Goal: Information Seeking & Learning: Learn about a topic

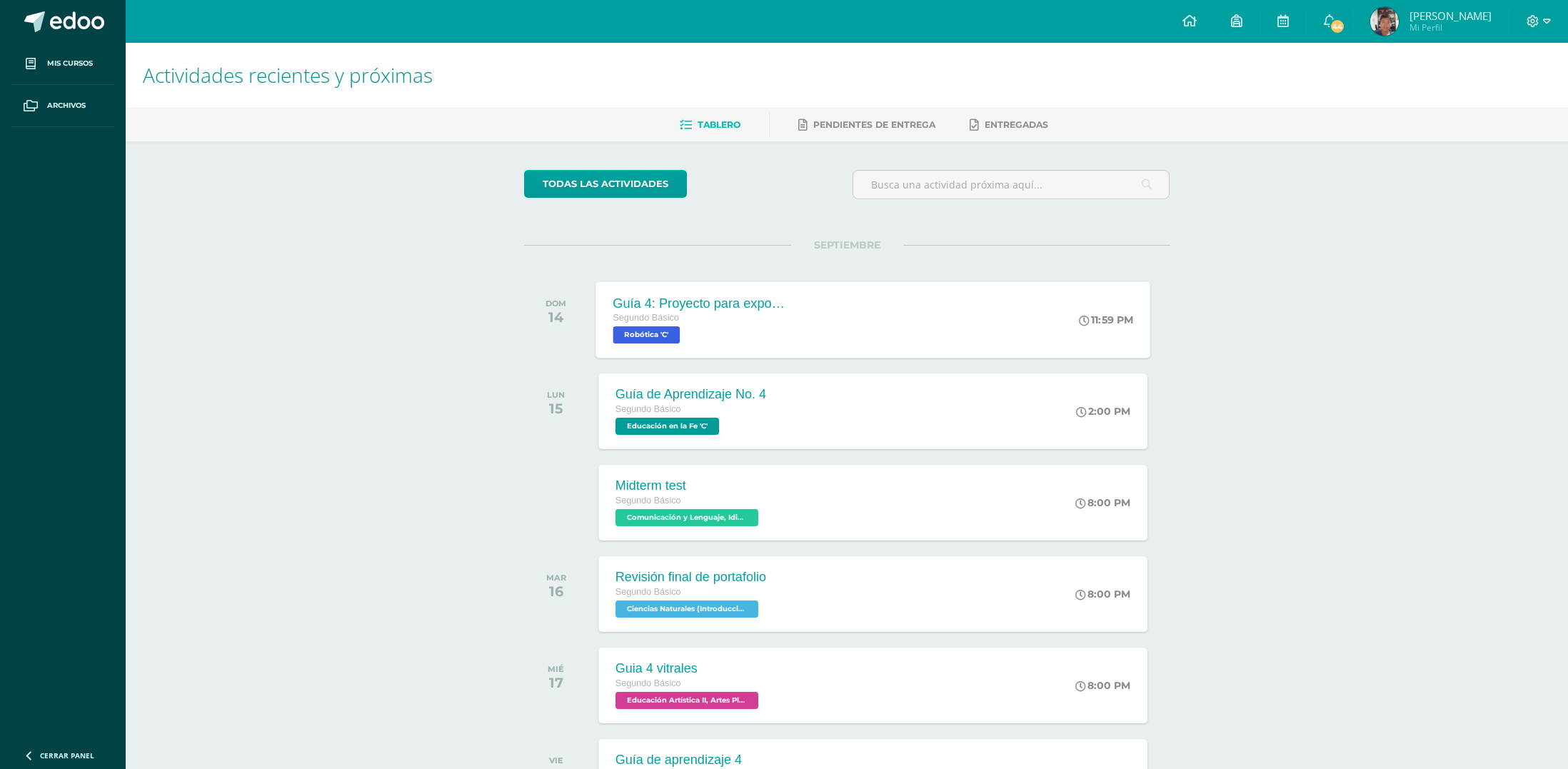
click at [845, 306] on div "Guía 4: Proyecto para exposición Segundo Básico Robótica 'C' 11:59 PM Guía 4: P…" at bounding box center [873, 319] width 555 height 76
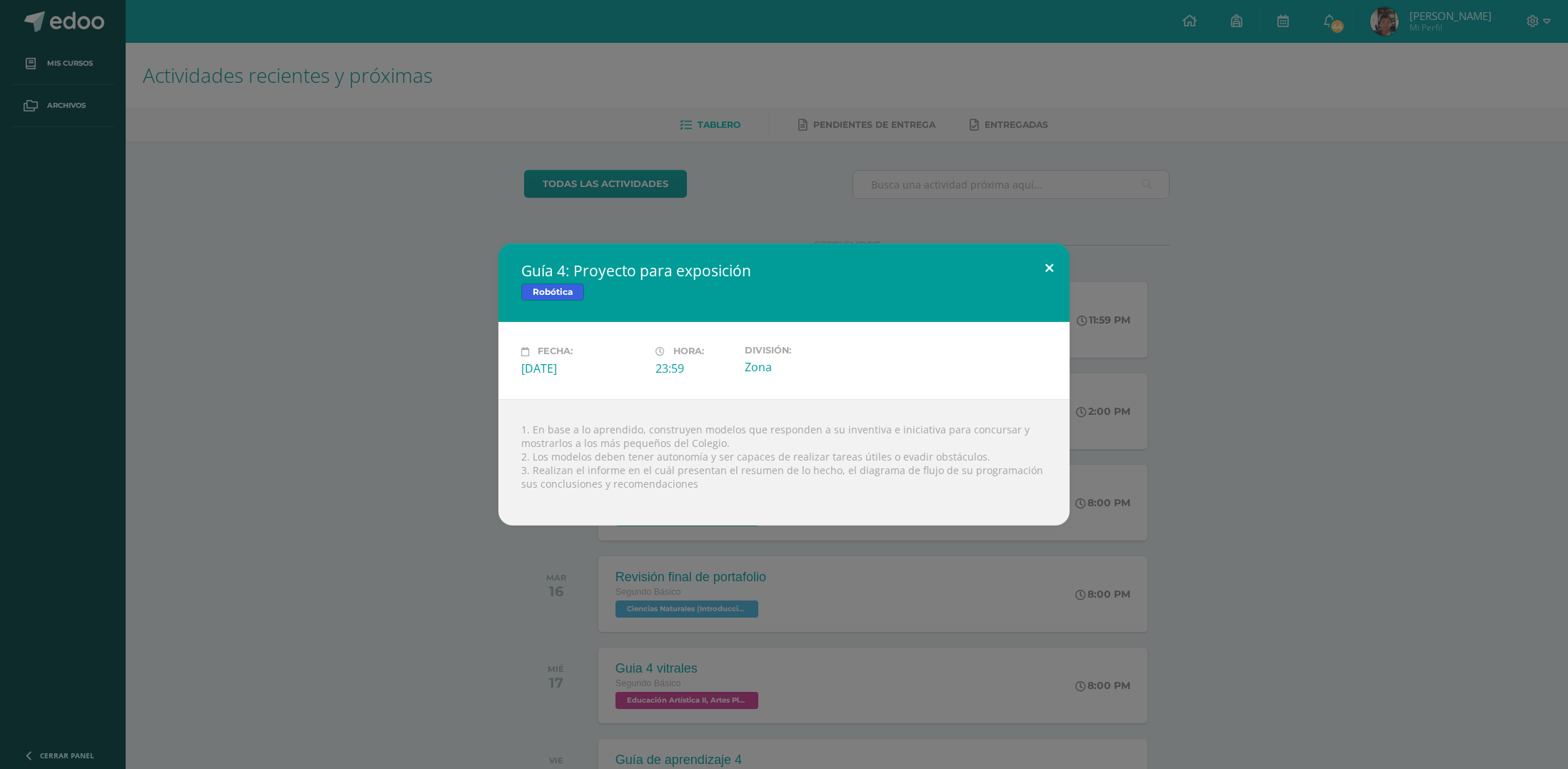
click at [1048, 271] on button at bounding box center [1049, 267] width 41 height 48
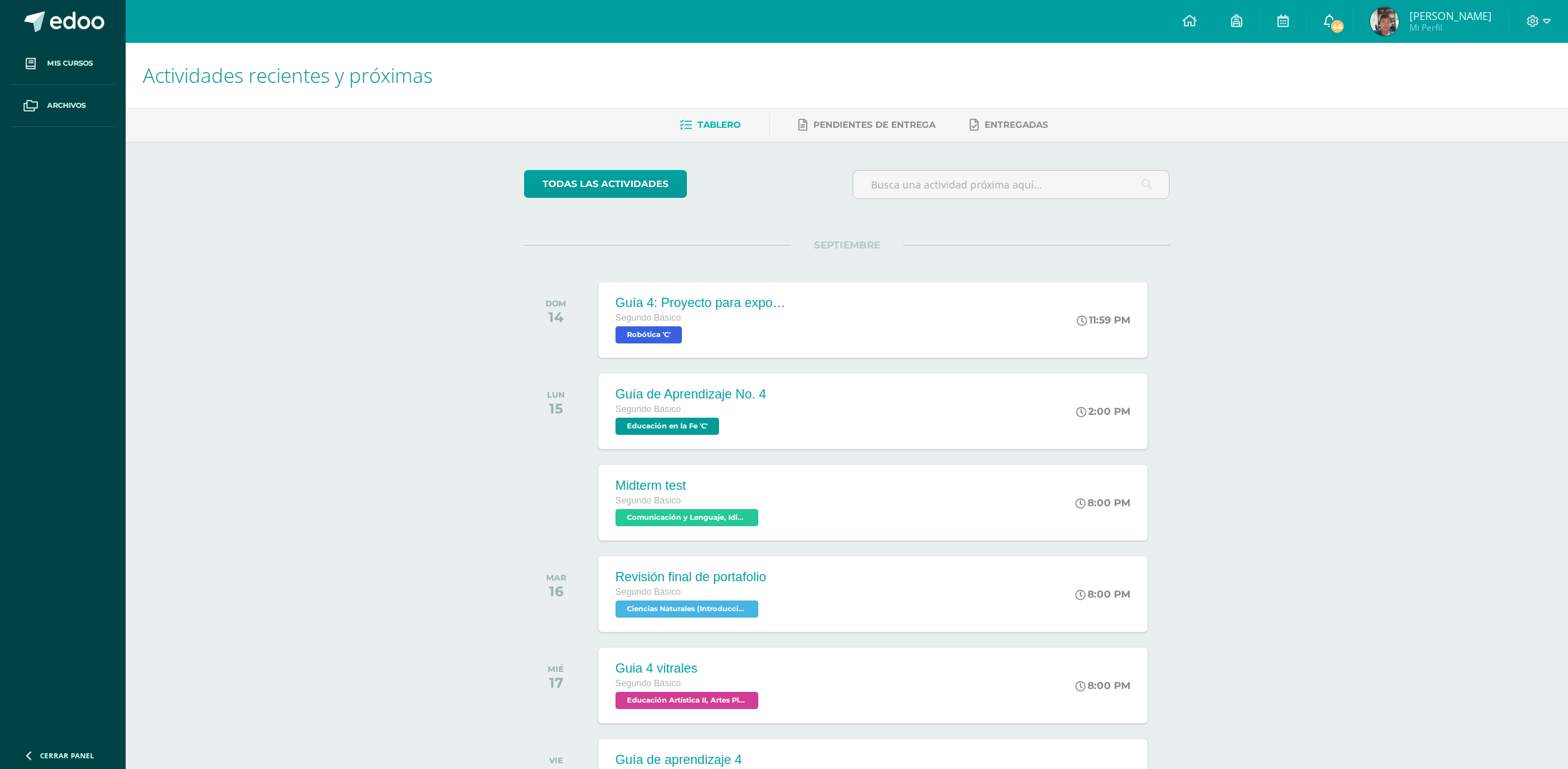
click at [1346, 25] on span "44" at bounding box center [1337, 26] width 15 height 15
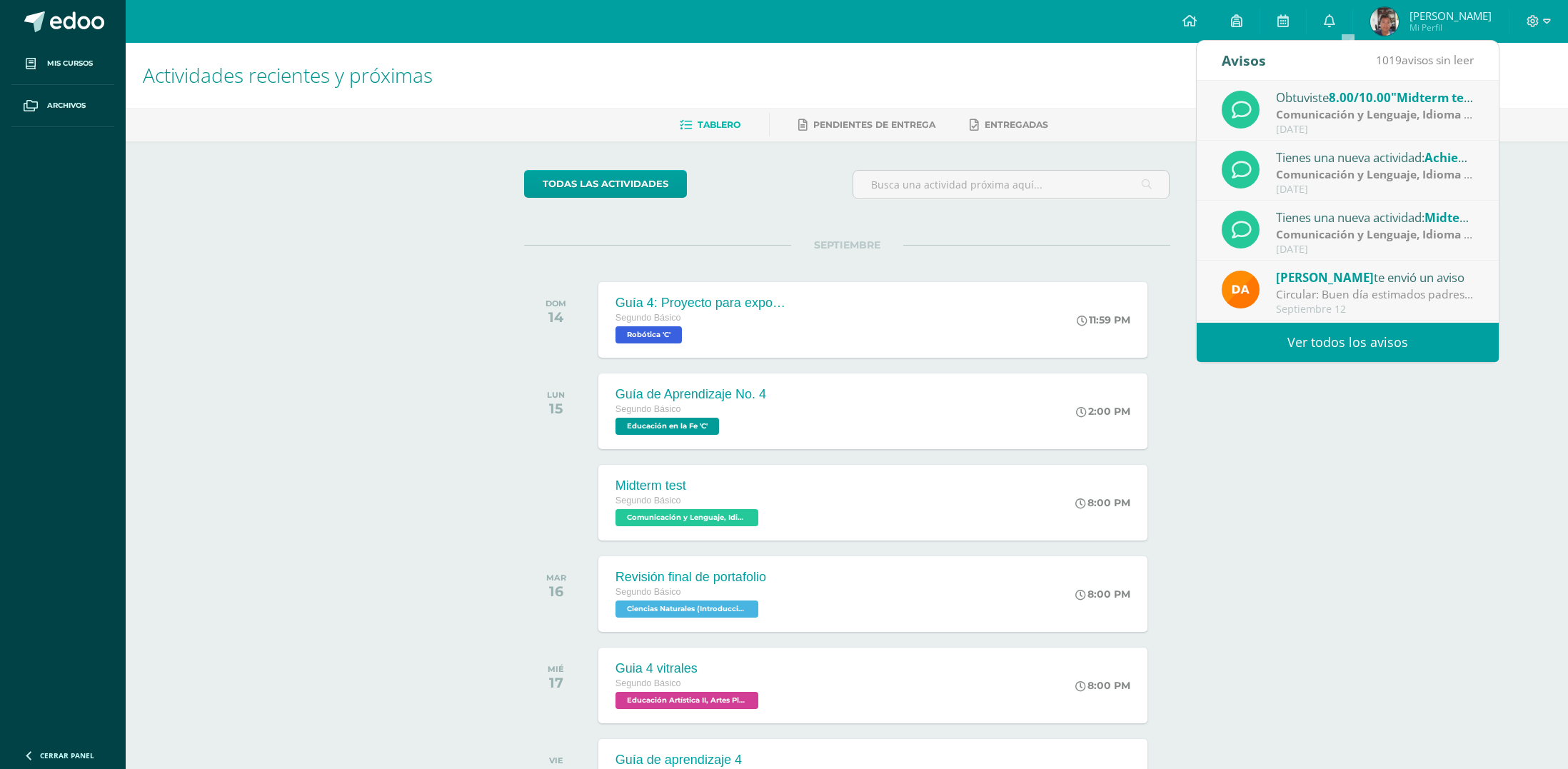
click at [1390, 449] on div "Actividades recientes y próximas Tablero Pendientes de entrega Entregadas todas…" at bounding box center [847, 474] width 1443 height 862
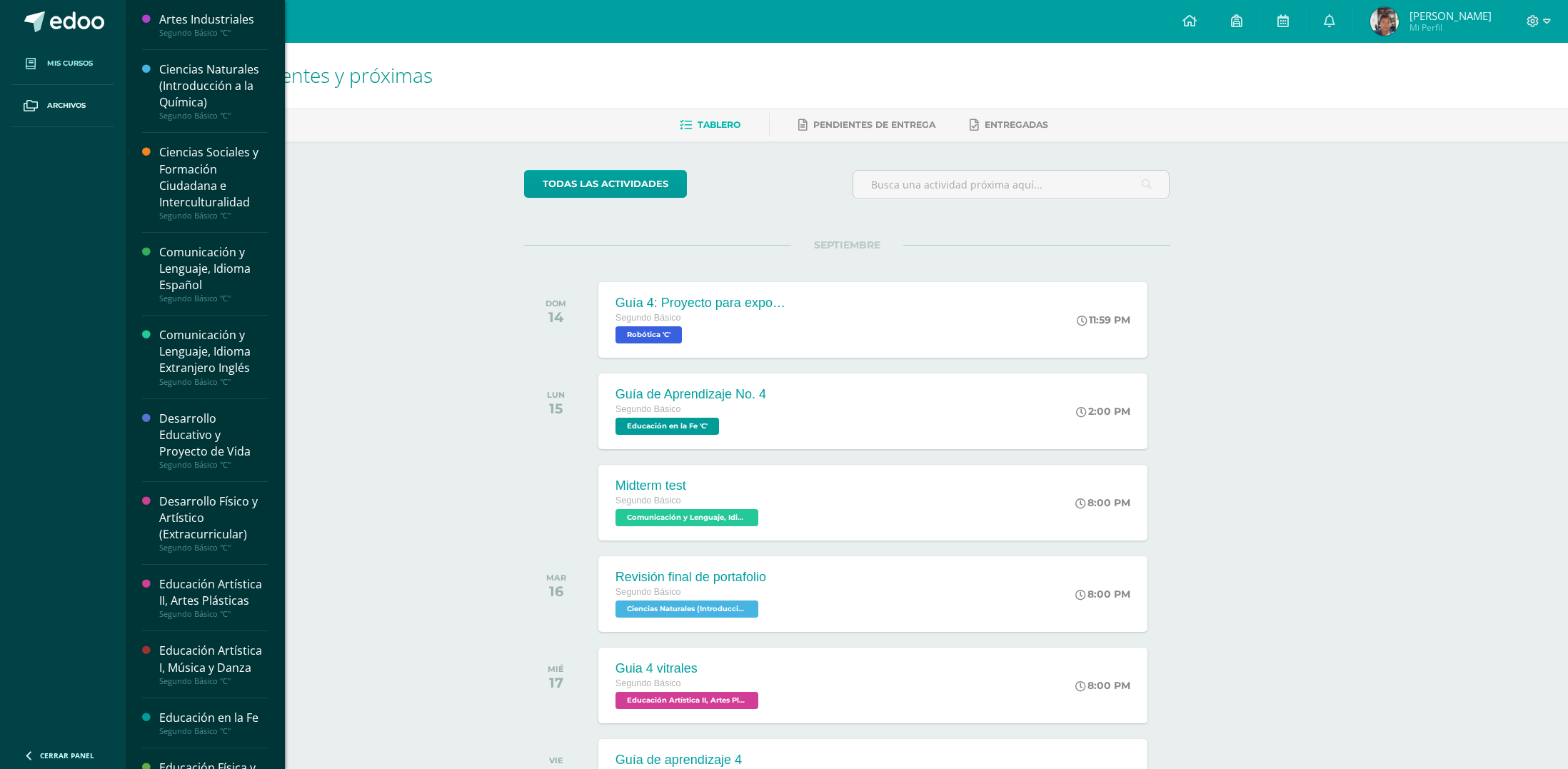
click at [62, 68] on span "Mis cursos" at bounding box center [69, 63] width 45 height 12
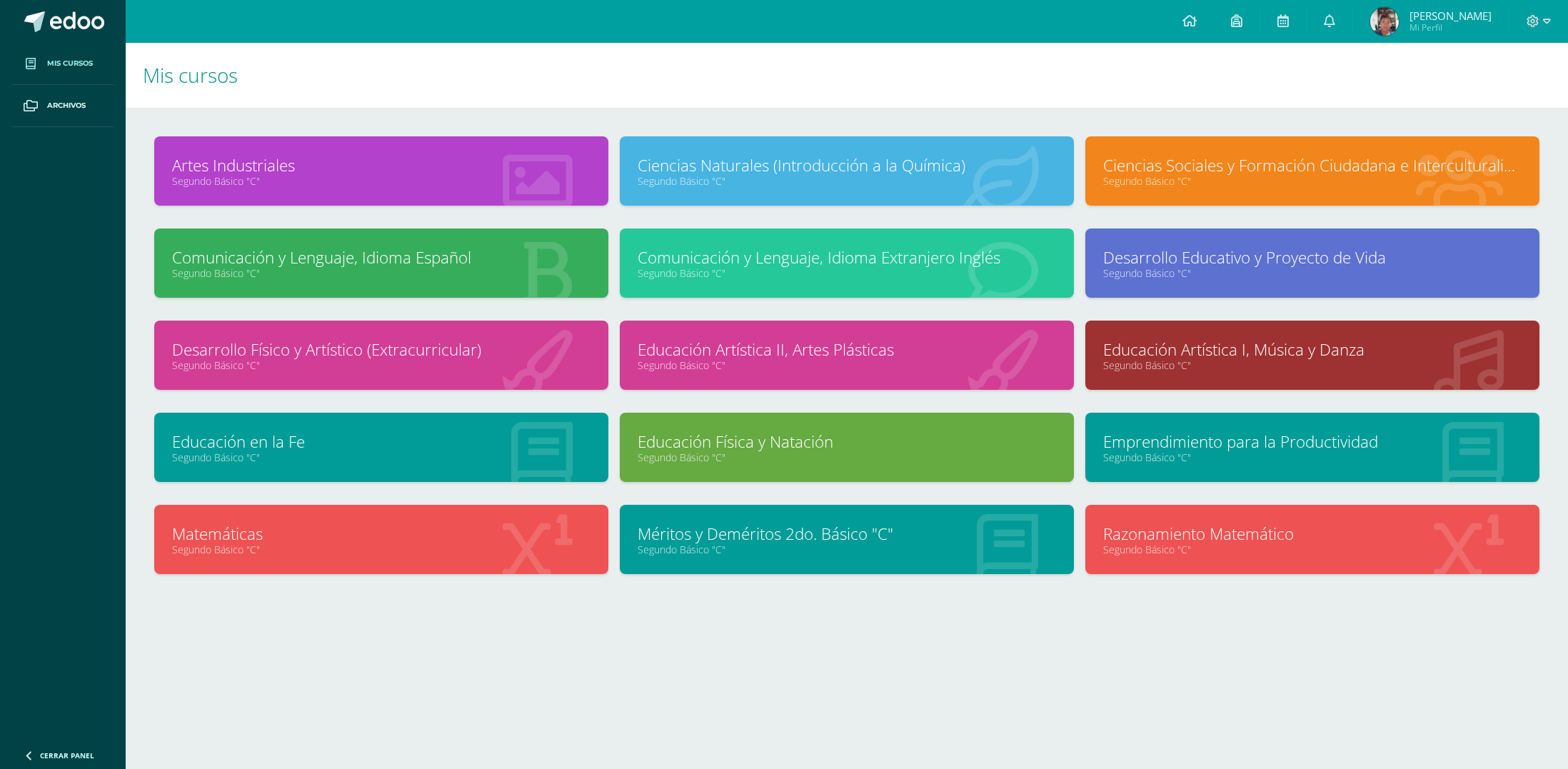
click at [380, 250] on link "Comunicación y Lenguaje, Idioma Español" at bounding box center [382, 257] width 419 height 22
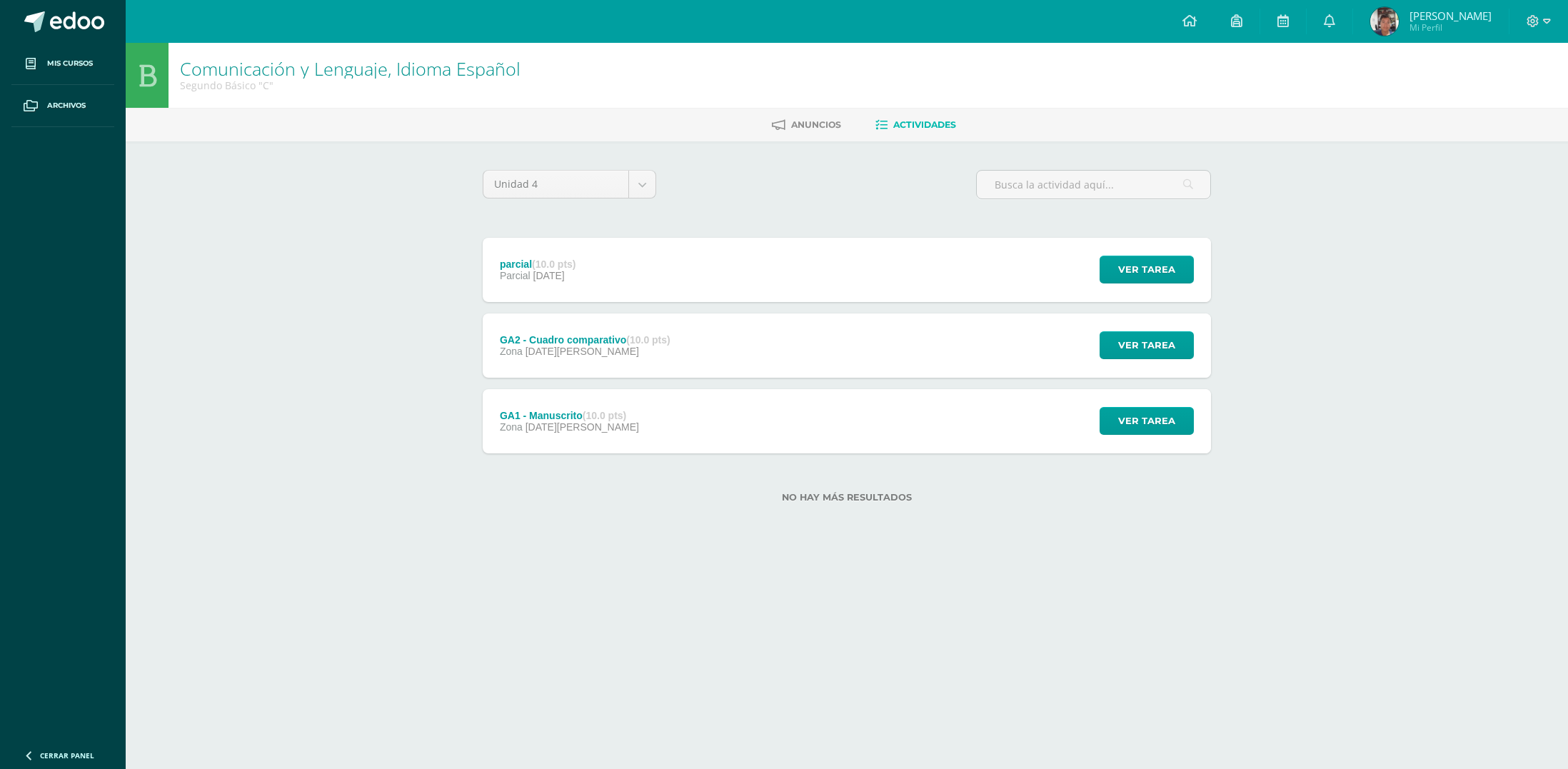
click at [694, 346] on div "GA2 - Cuadro comparativo (10.0 pts) Zona [DATE][PERSON_NAME] Ver tarea GA2 - Cu…" at bounding box center [847, 345] width 728 height 64
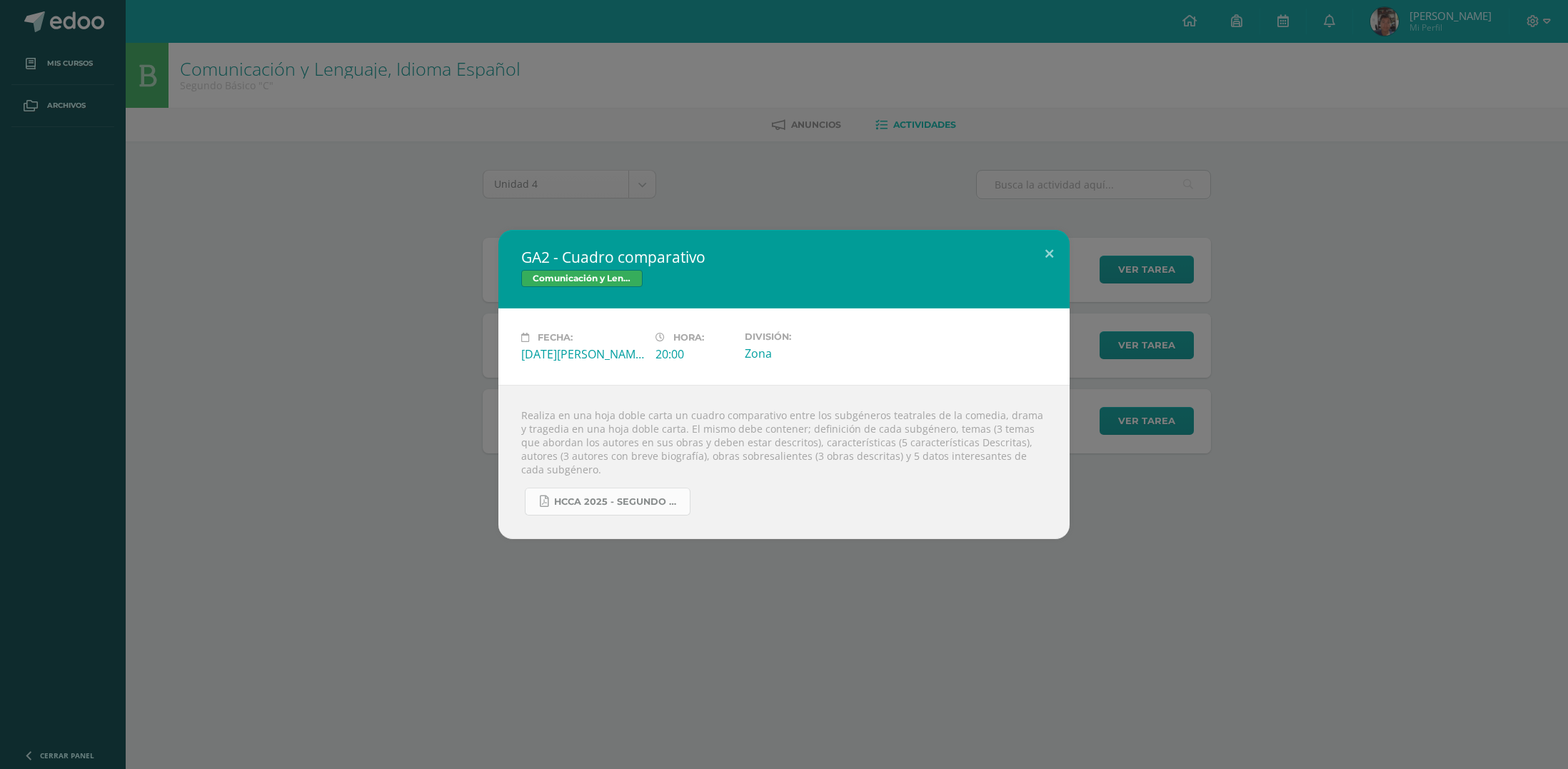
click at [649, 500] on link "HCCA 2025 - segundo básico - IVU.docx (1).pdf" at bounding box center [607, 502] width 165 height 28
